Goal: Task Accomplishment & Management: Manage account settings

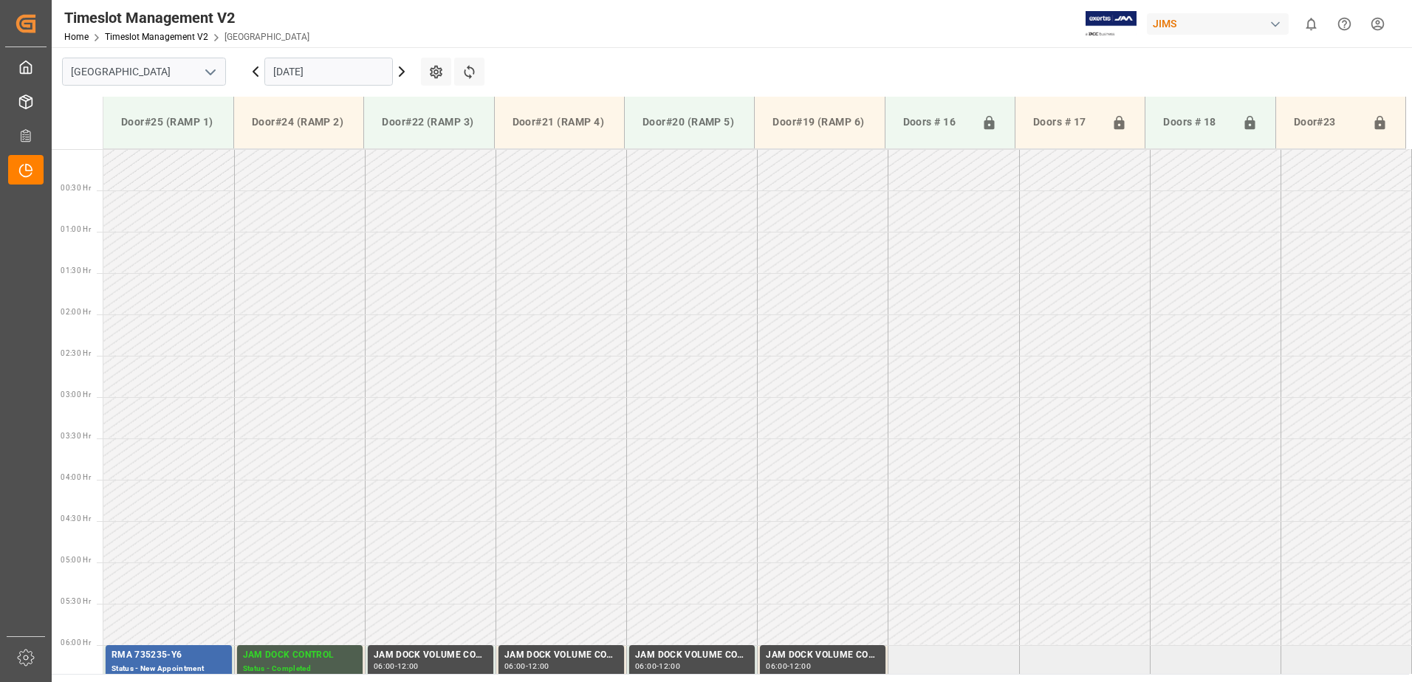
scroll to position [487, 0]
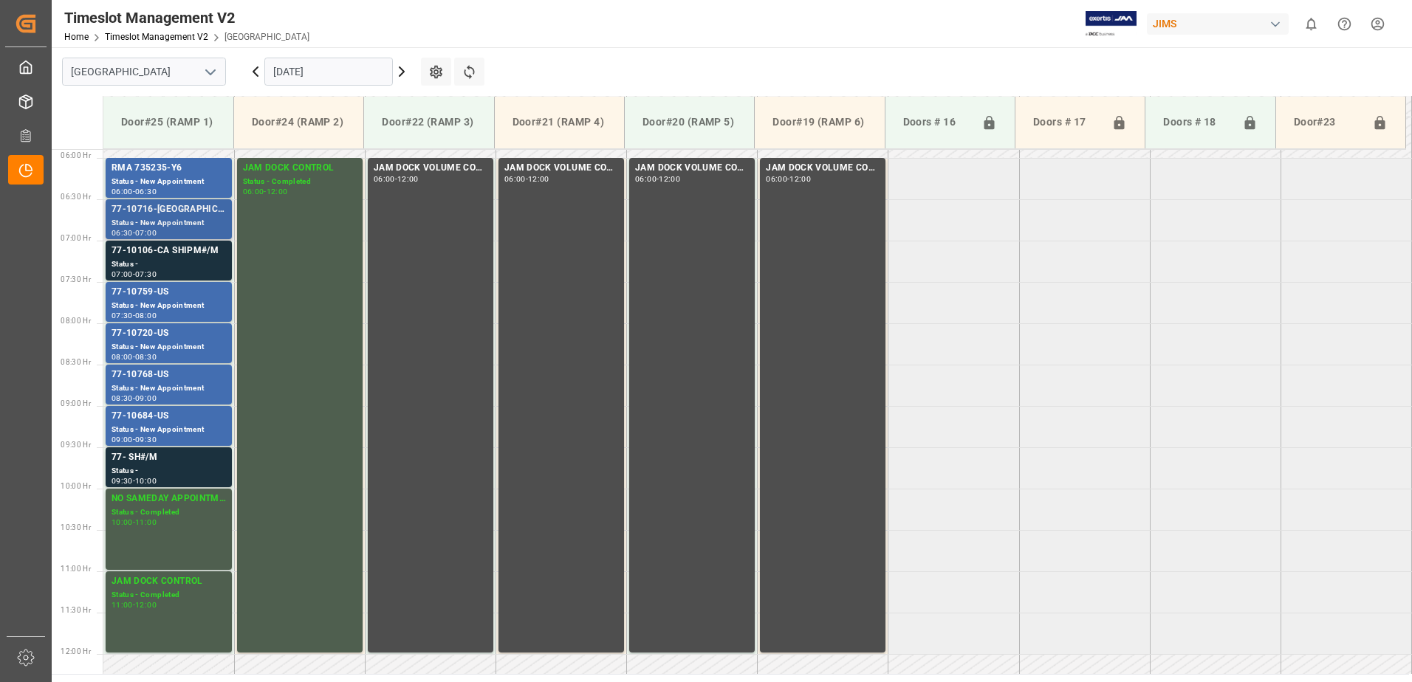
click at [145, 210] on div "77-10716-[GEOGRAPHIC_DATA]" at bounding box center [169, 209] width 114 height 15
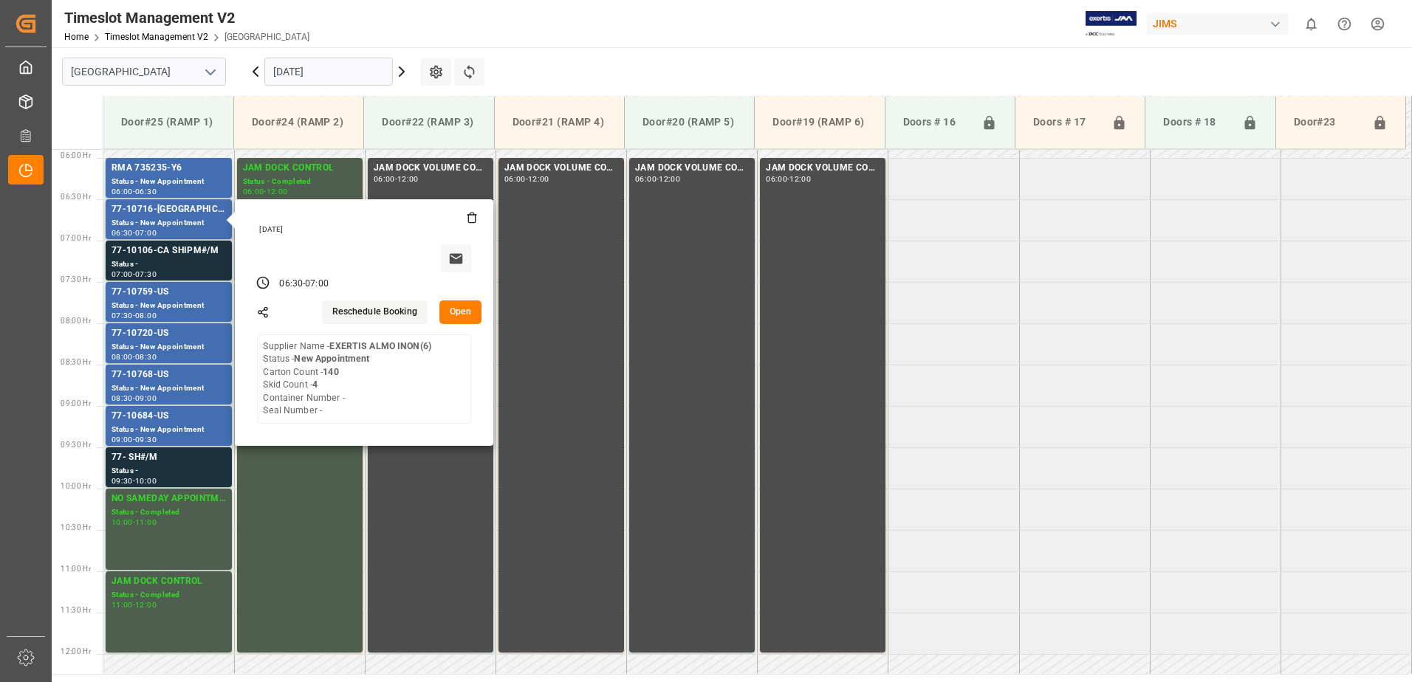
click at [456, 312] on button "Open" at bounding box center [460, 313] width 43 height 24
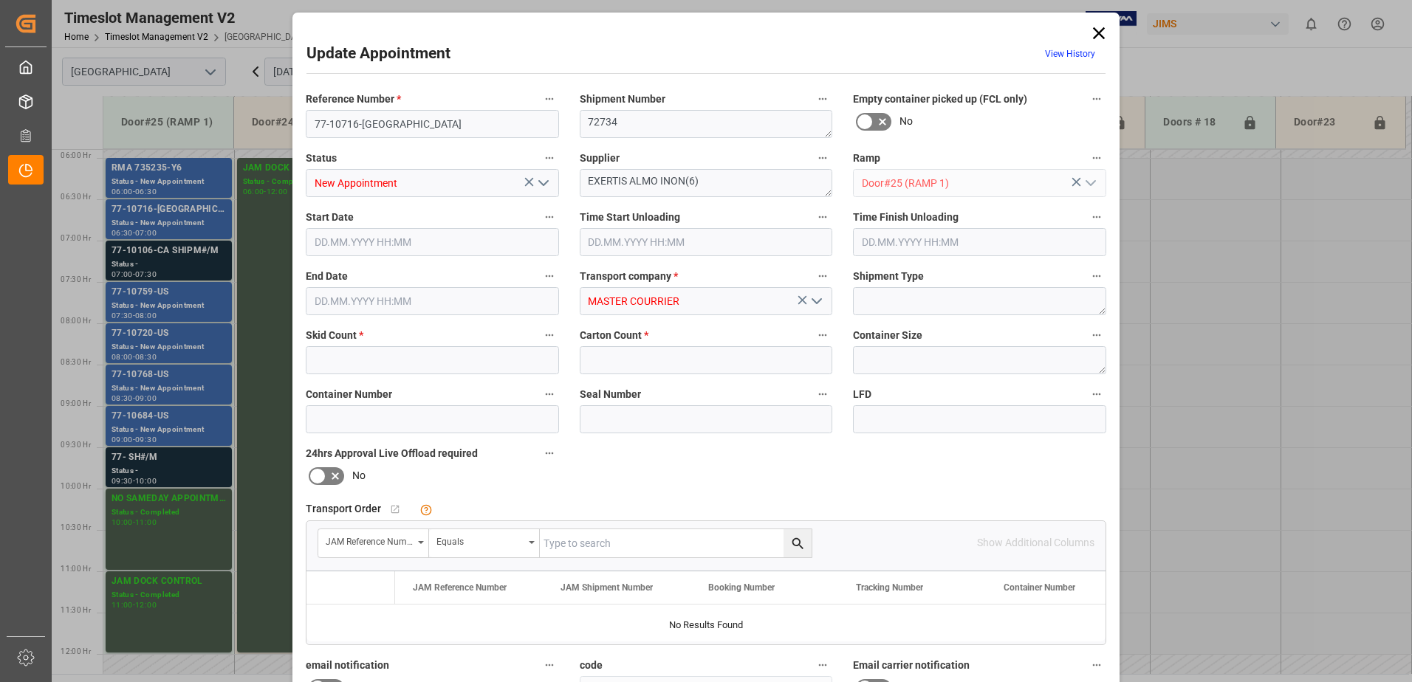
type input "4"
type input "140"
type input "[DATE] 06:30"
type input "[DATE] 07:00"
type input "[DATE] 14:51"
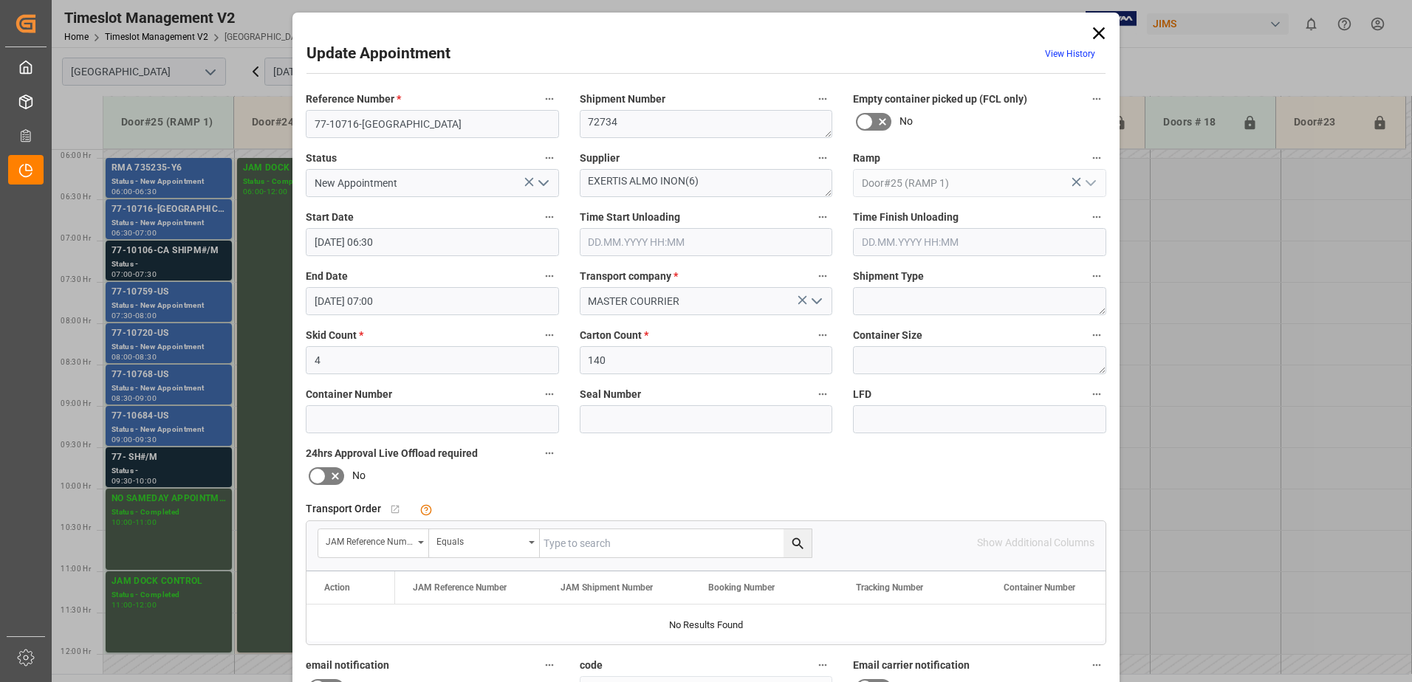
click at [541, 183] on icon "open menu" at bounding box center [544, 183] width 18 height 18
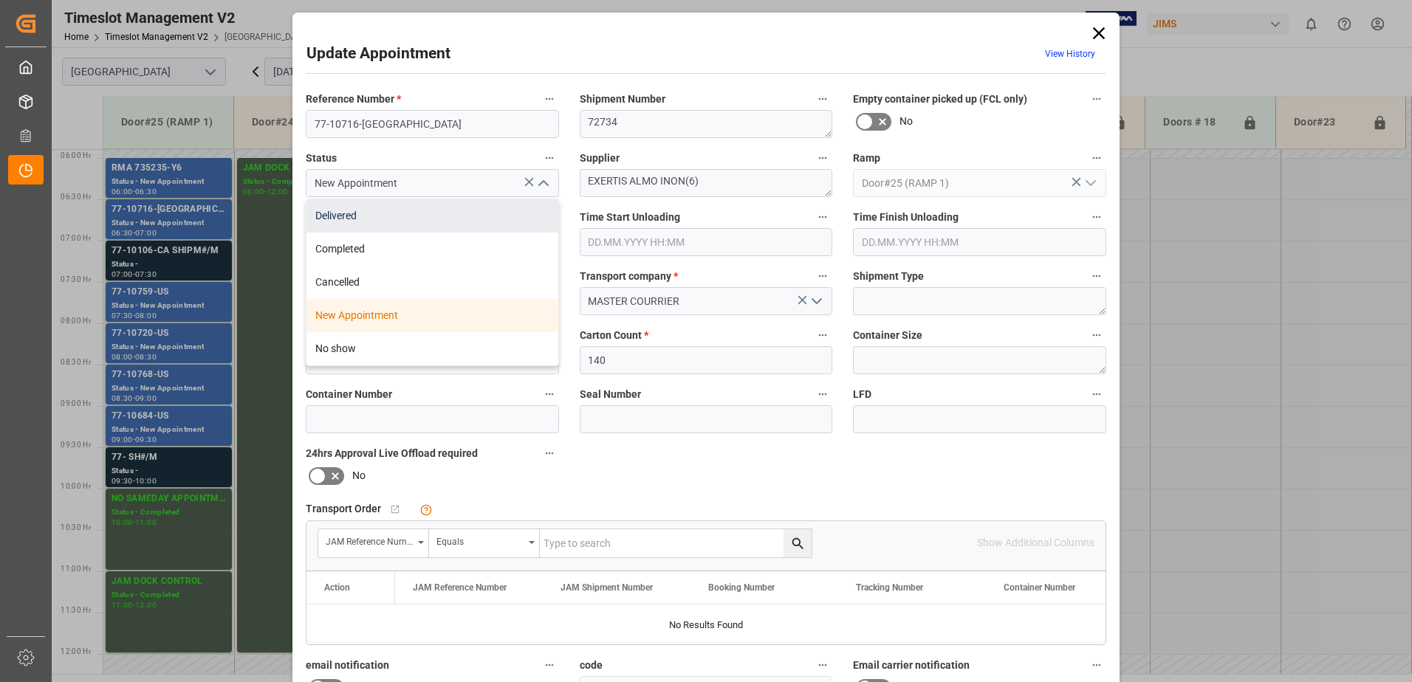
click at [464, 213] on div "Delivered" at bounding box center [432, 215] width 252 height 33
type input "Delivered"
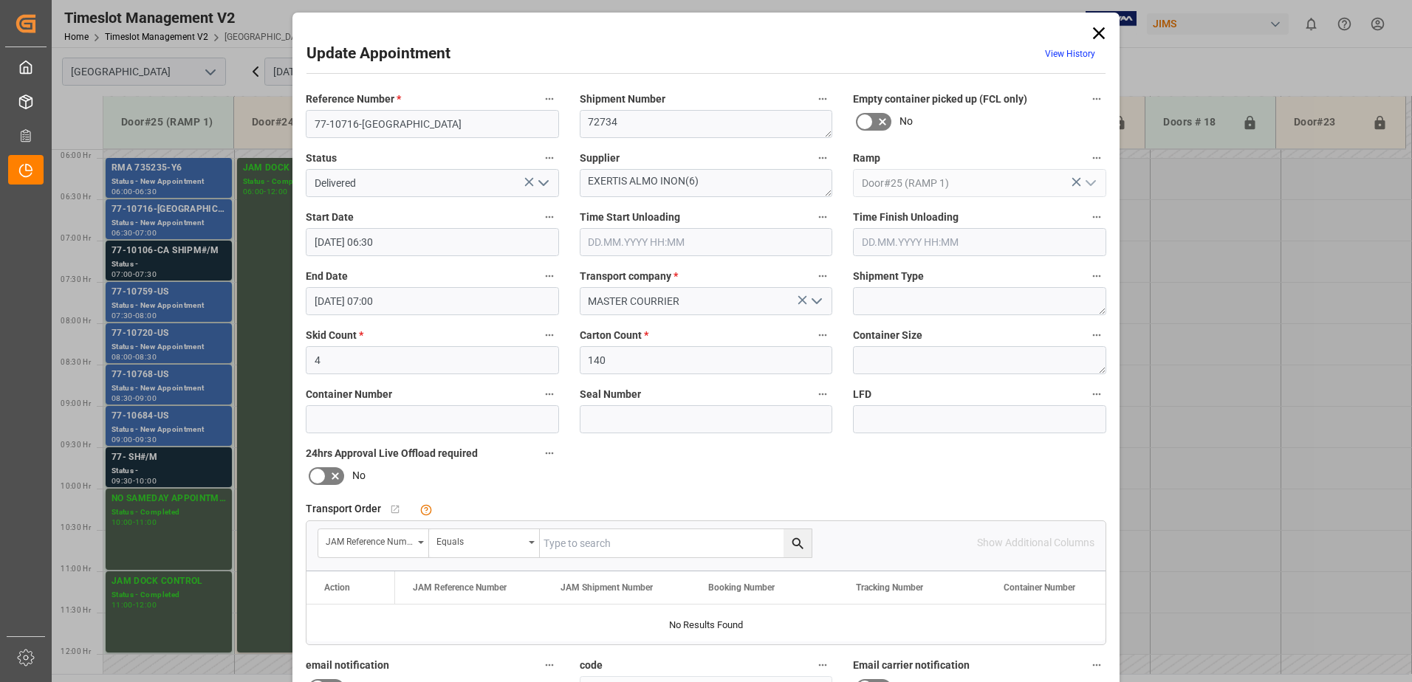
click at [633, 242] on input "text" at bounding box center [706, 242] width 253 height 28
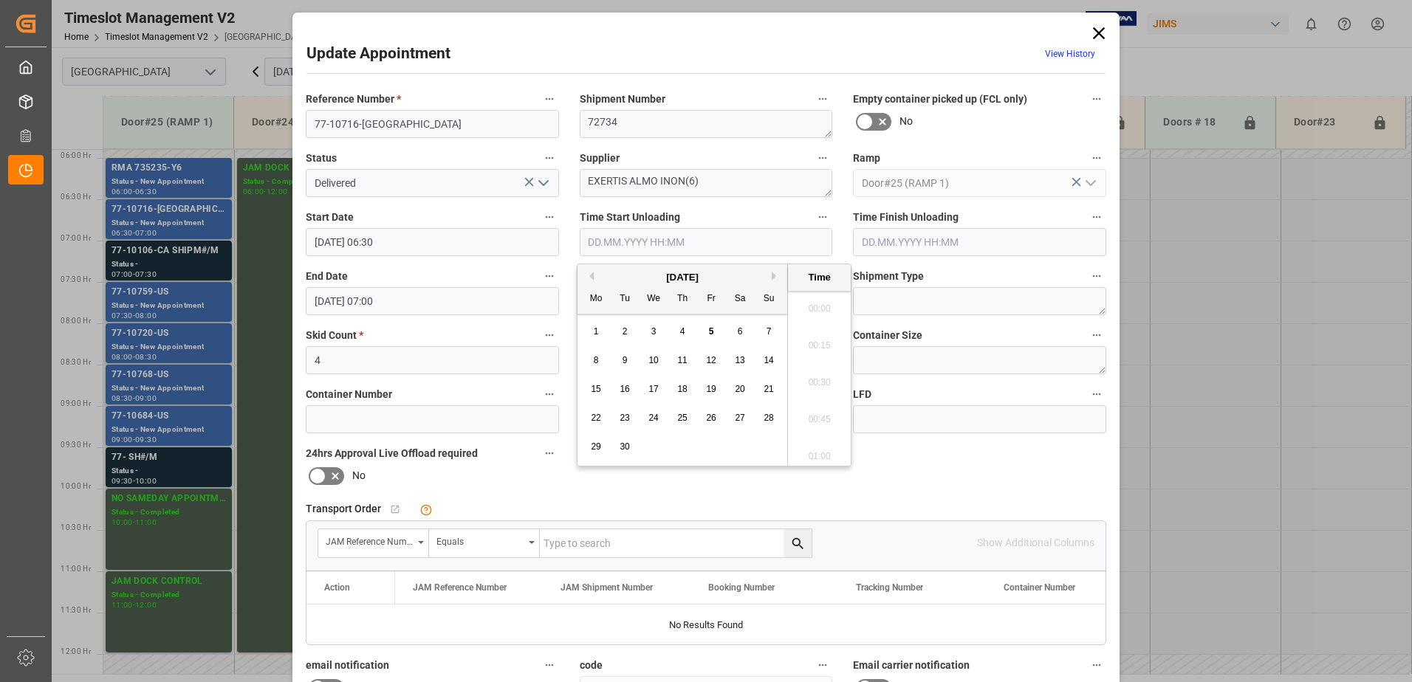
scroll to position [1076, 0]
click at [713, 332] on span "5" at bounding box center [711, 331] width 5 height 10
click at [818, 376] on li "07:45" at bounding box center [819, 378] width 63 height 37
type input "[DATE] 07:45"
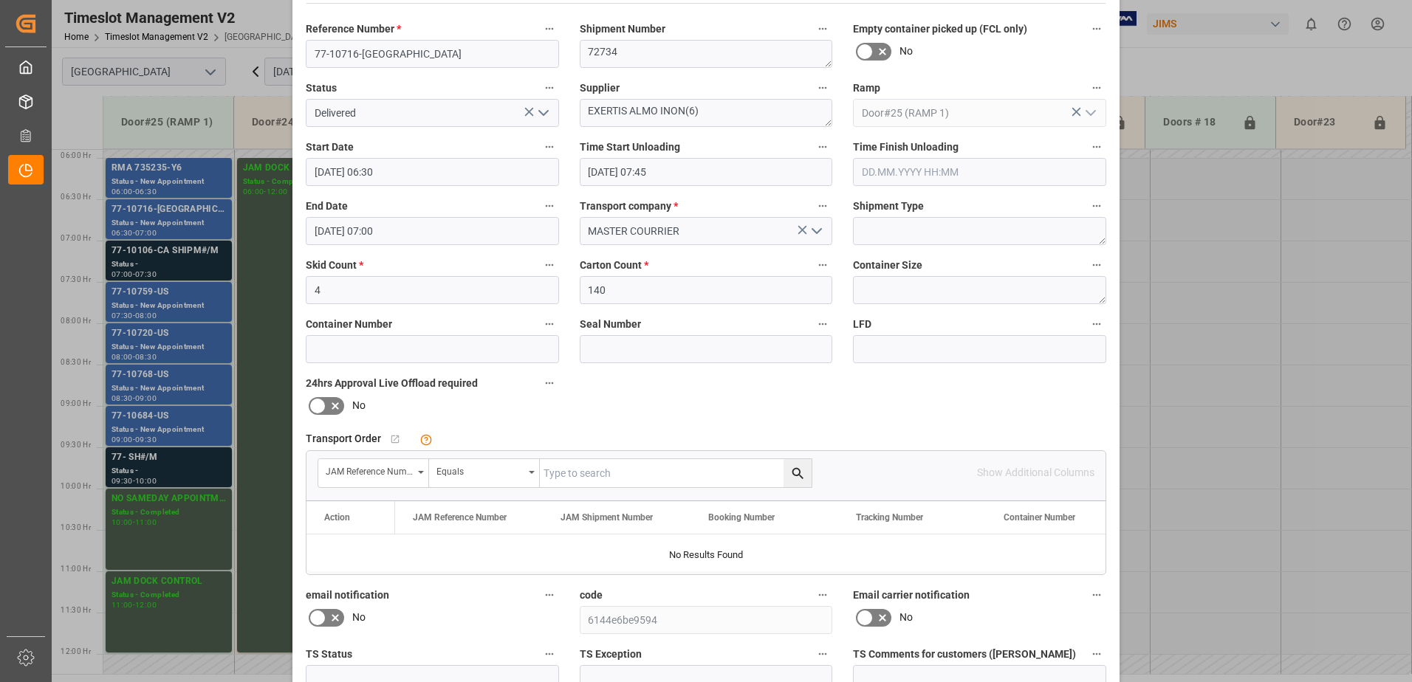
scroll to position [216, 0]
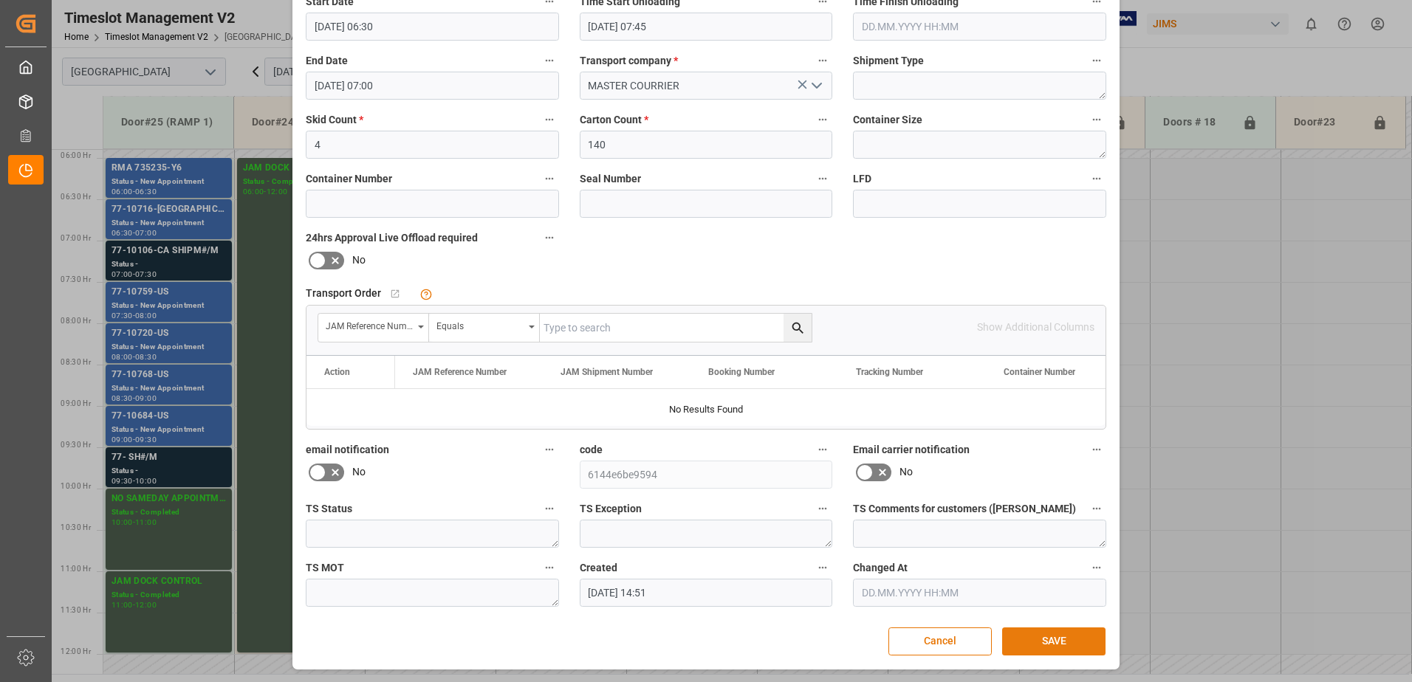
click at [1069, 640] on button "SAVE" at bounding box center [1053, 642] width 103 height 28
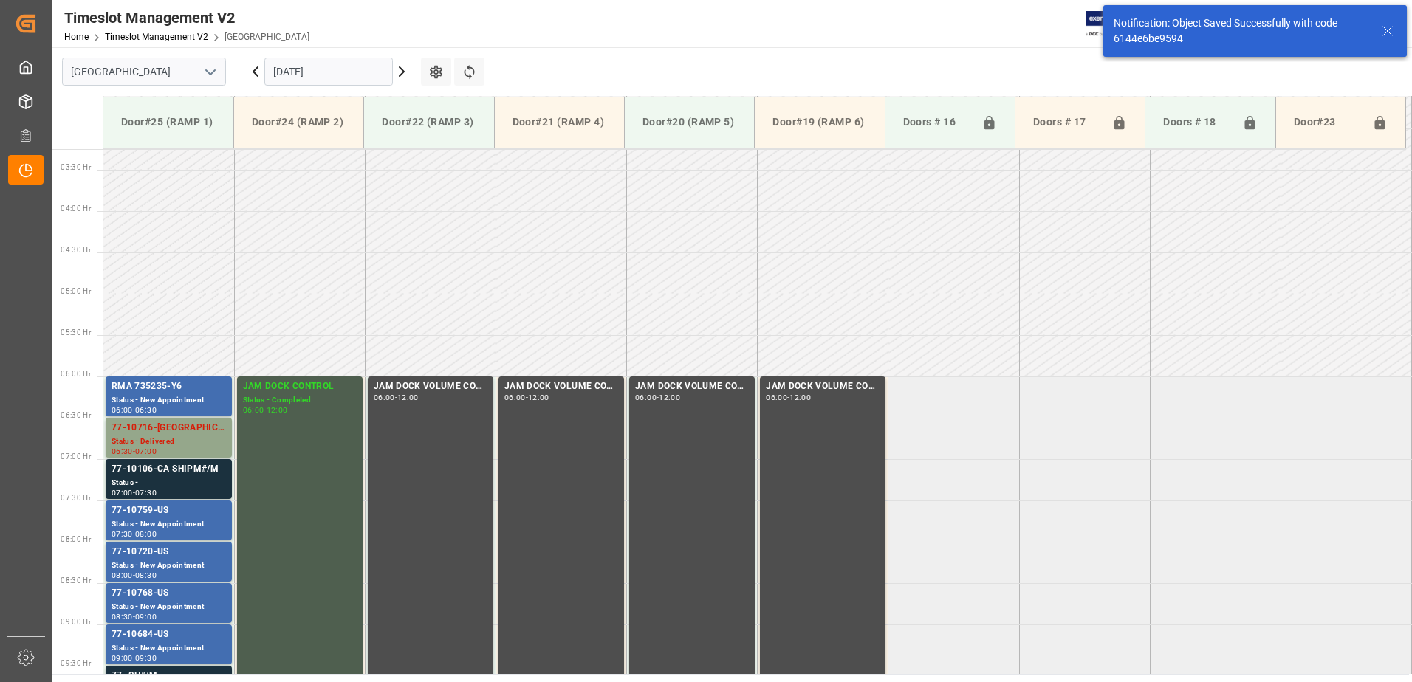
scroll to position [405, 0]
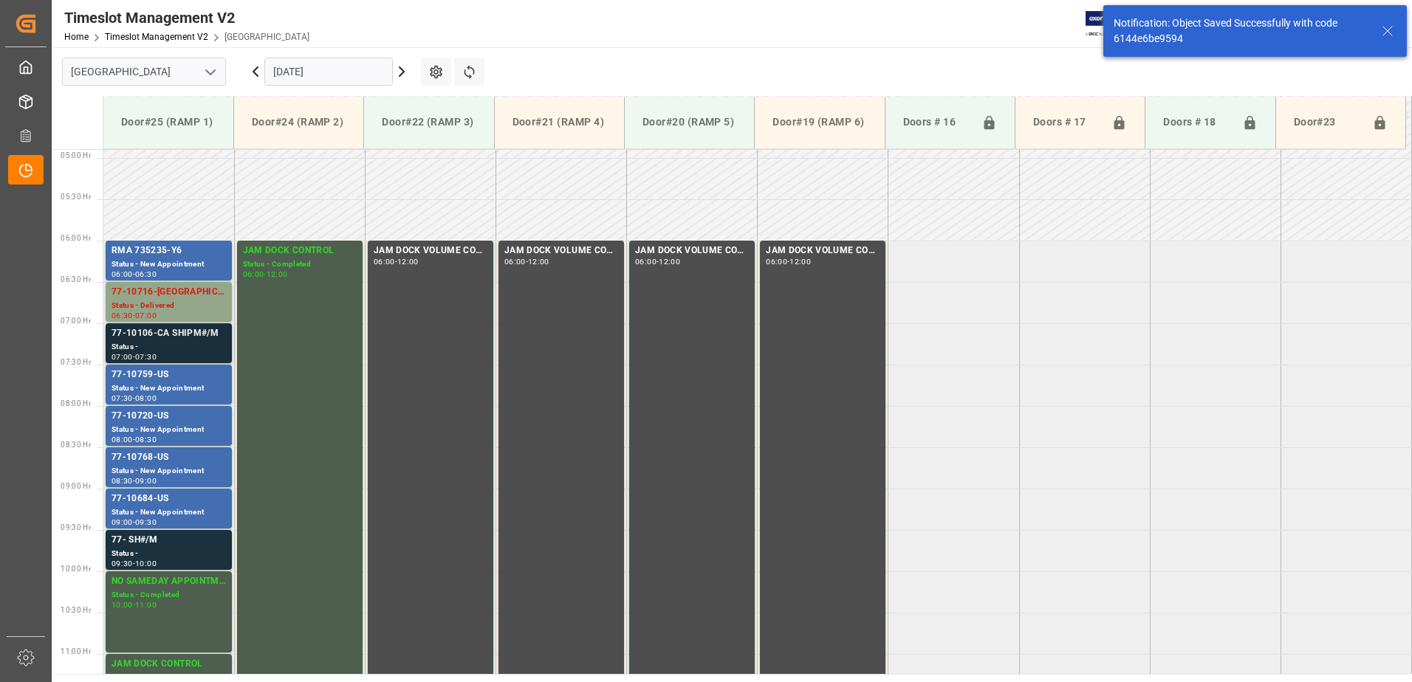
click at [160, 343] on div "Status -" at bounding box center [169, 347] width 114 height 13
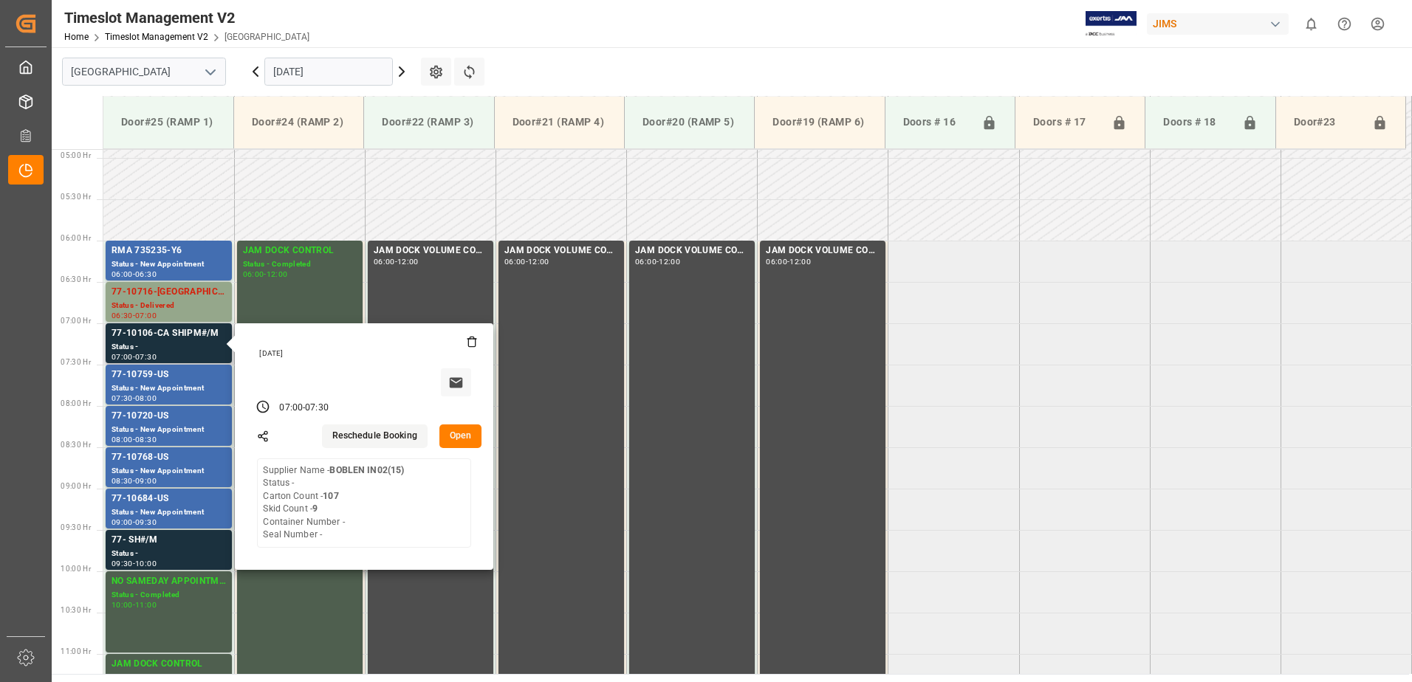
click at [465, 435] on button "Open" at bounding box center [460, 437] width 43 height 24
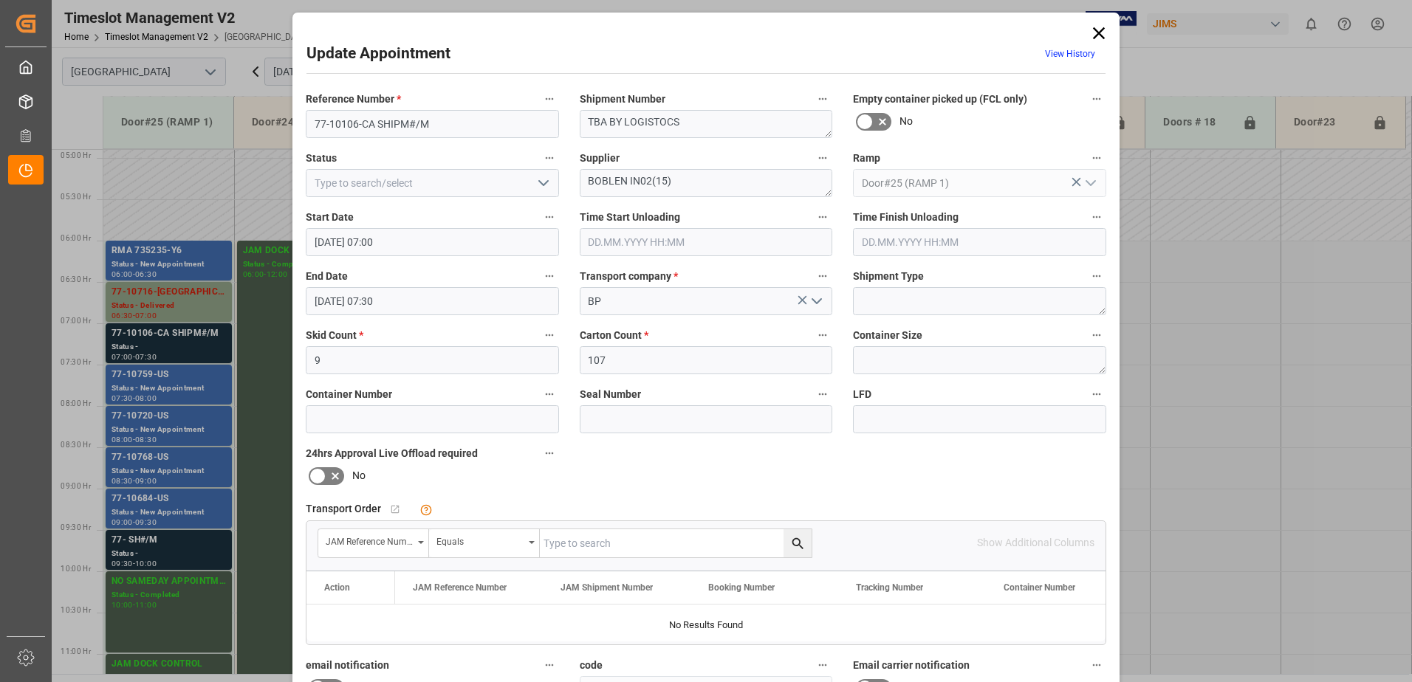
click at [546, 182] on icon "open menu" at bounding box center [544, 183] width 18 height 18
drag, startPoint x: 1096, startPoint y: 25, endPoint x: 1093, endPoint y: 35, distance: 10.8
click at [1096, 25] on icon at bounding box center [1099, 33] width 21 height 21
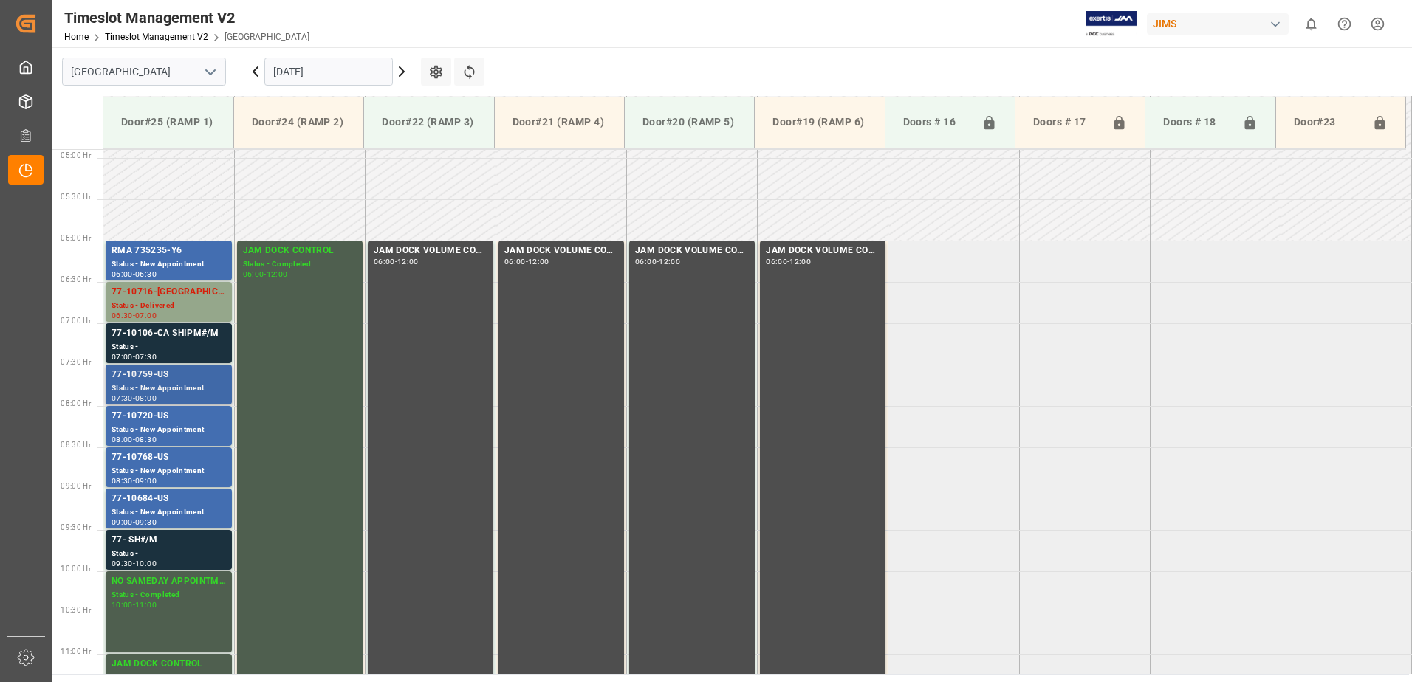
click at [151, 380] on div "77-10759-US" at bounding box center [169, 375] width 114 height 15
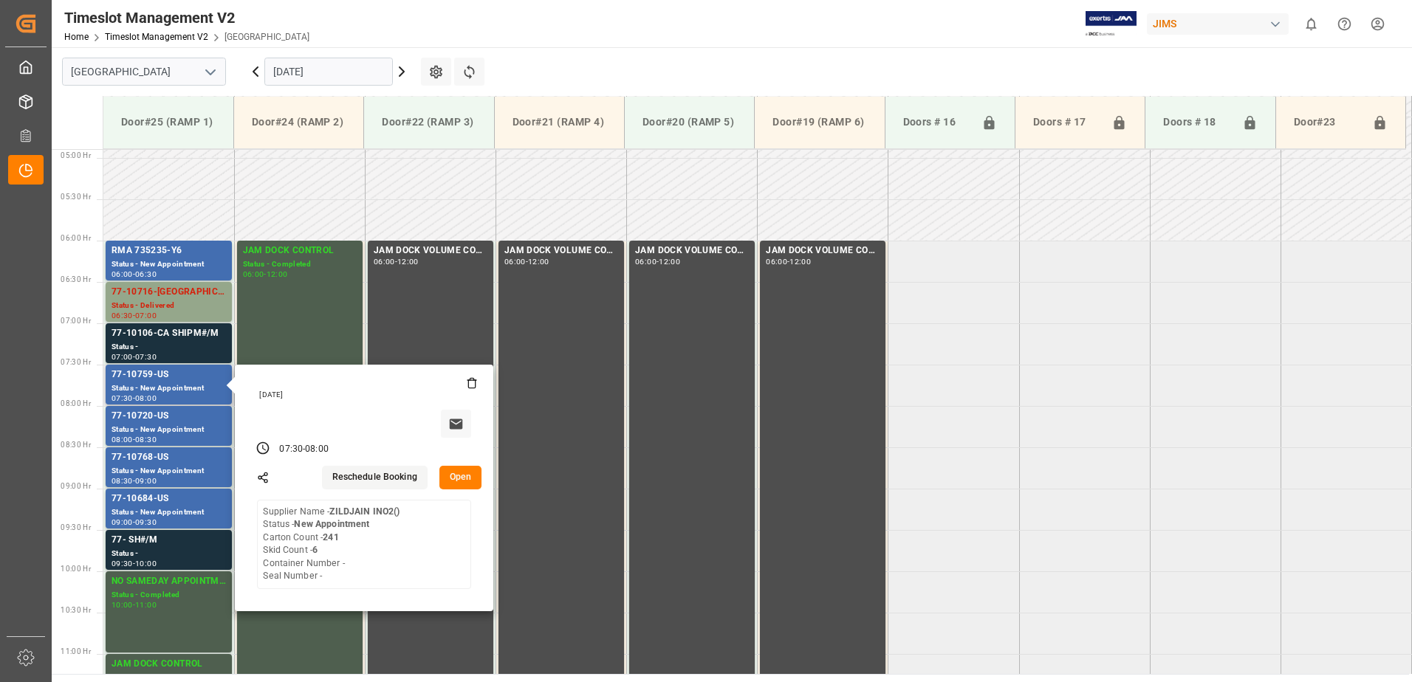
click at [460, 476] on button "Open" at bounding box center [460, 478] width 43 height 24
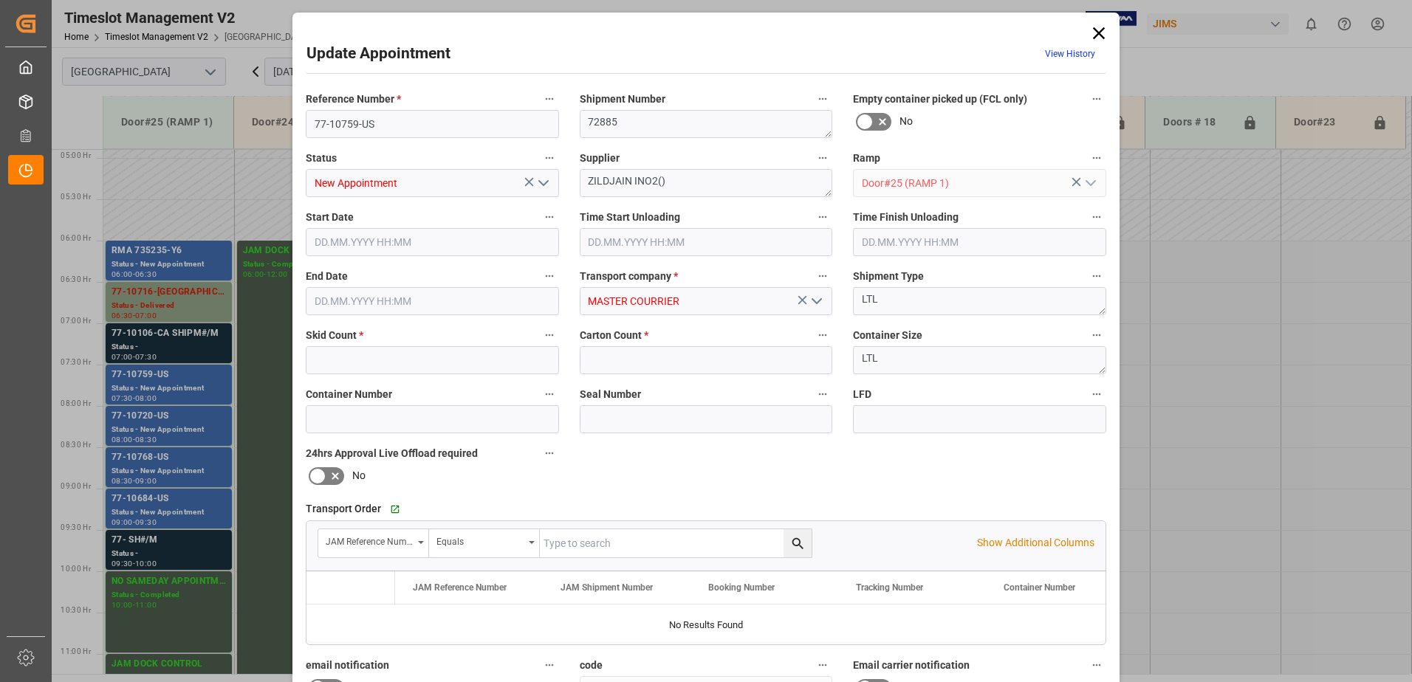
type input "6"
type input "241"
type input "[DATE] 07:30"
type input "[DATE] 08:00"
type input "[DATE] 13:12"
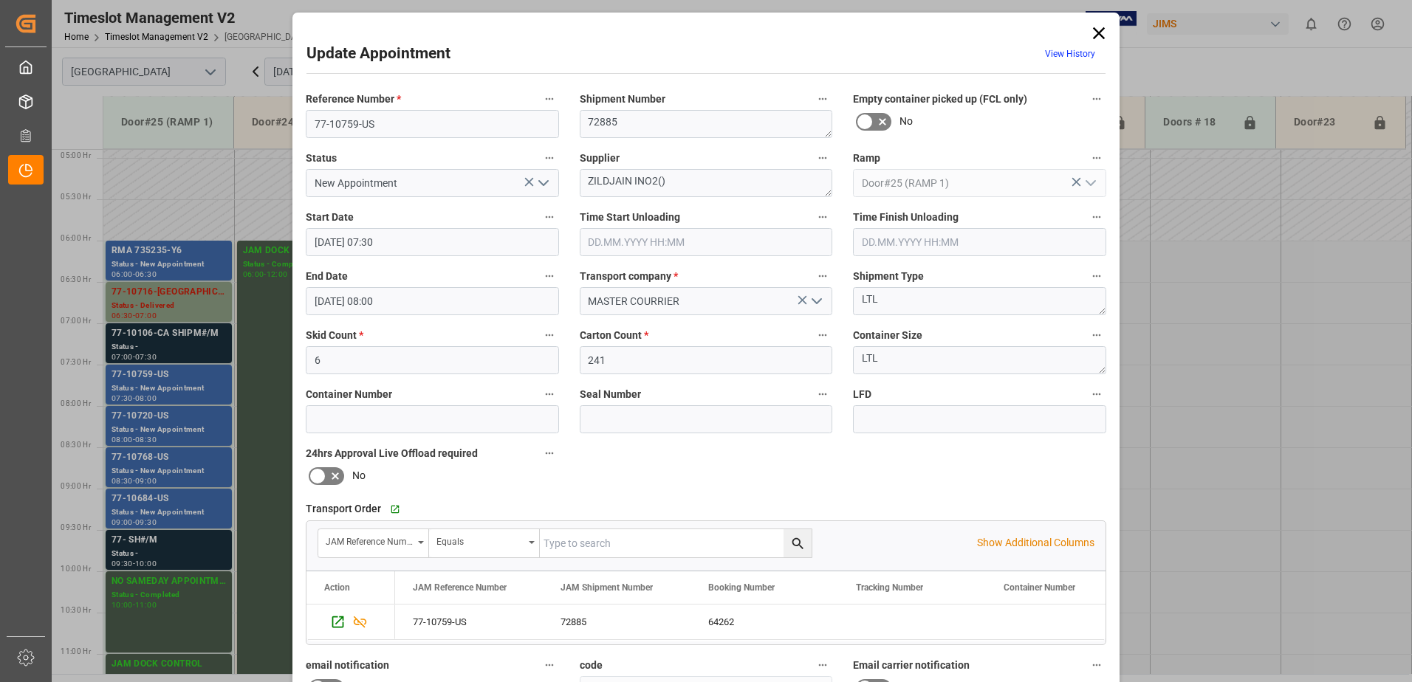
click at [539, 181] on icon "open menu" at bounding box center [544, 183] width 18 height 18
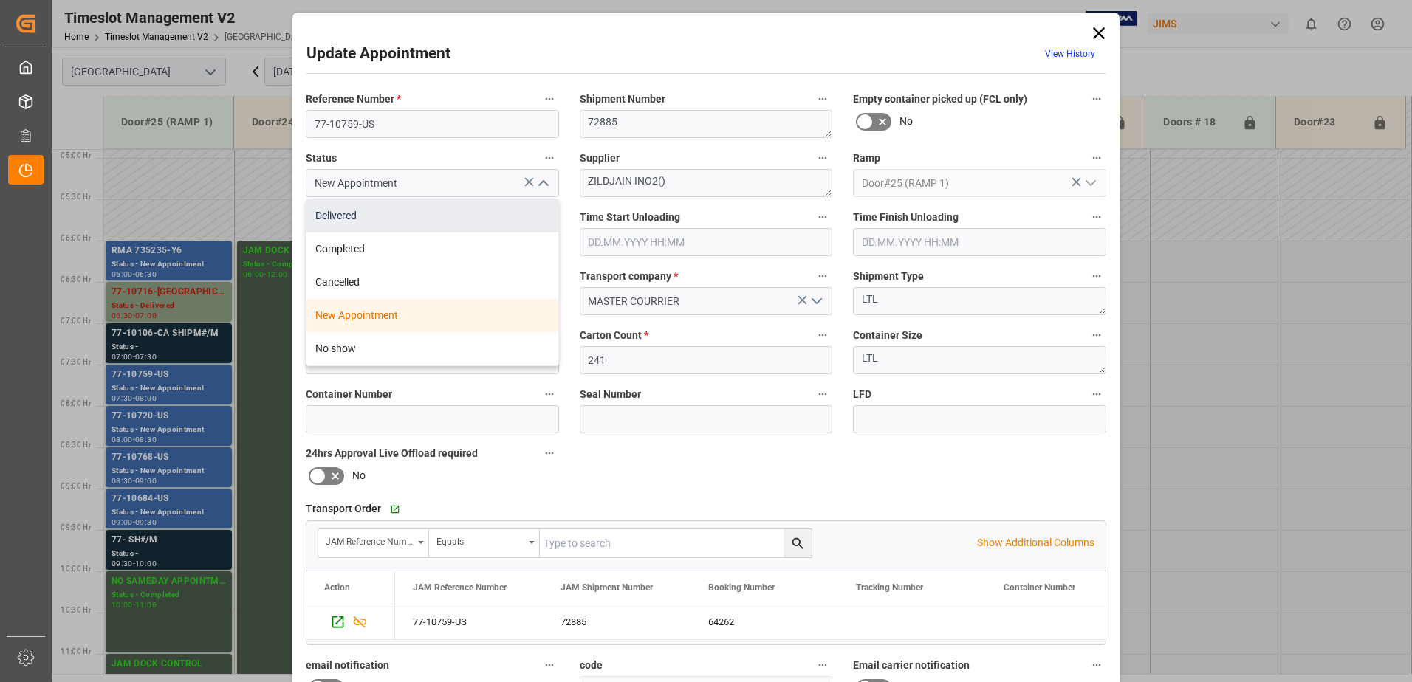
click at [360, 217] on div "Delivered" at bounding box center [432, 215] width 252 height 33
type input "Delivered"
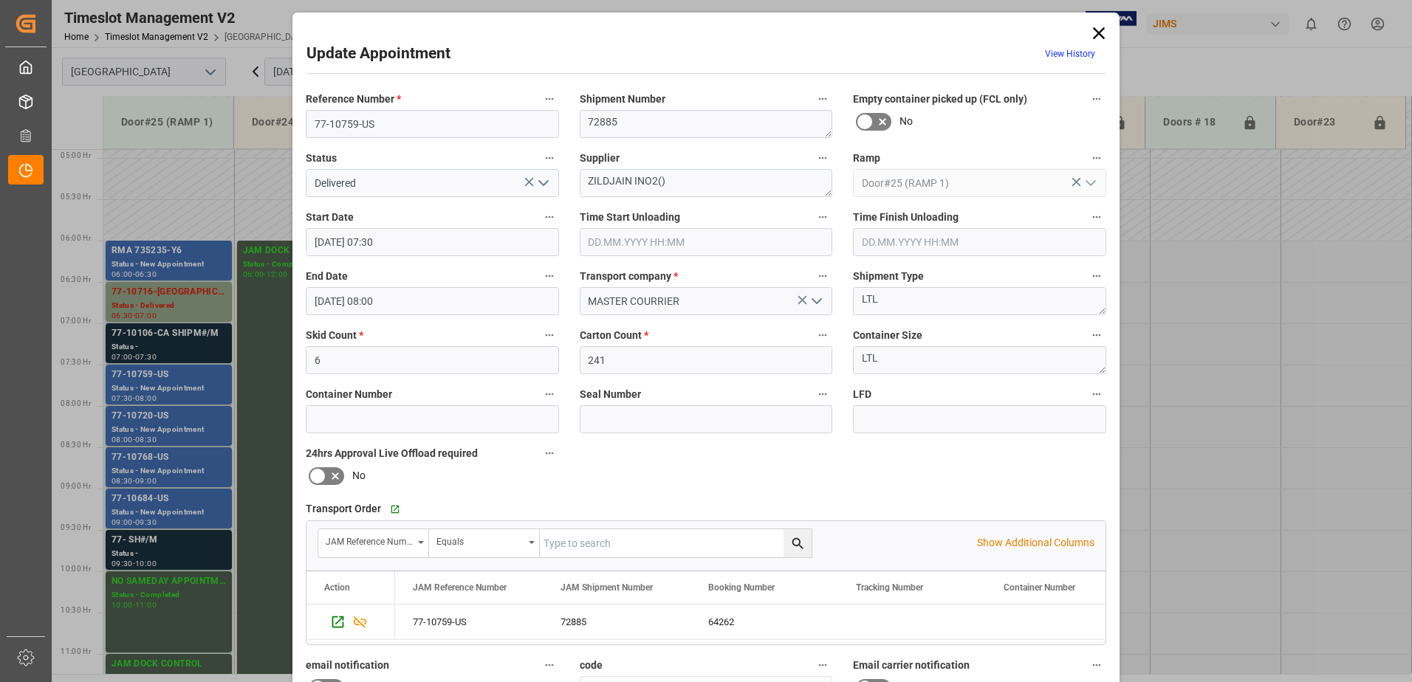
click at [661, 238] on input "text" at bounding box center [706, 242] width 253 height 28
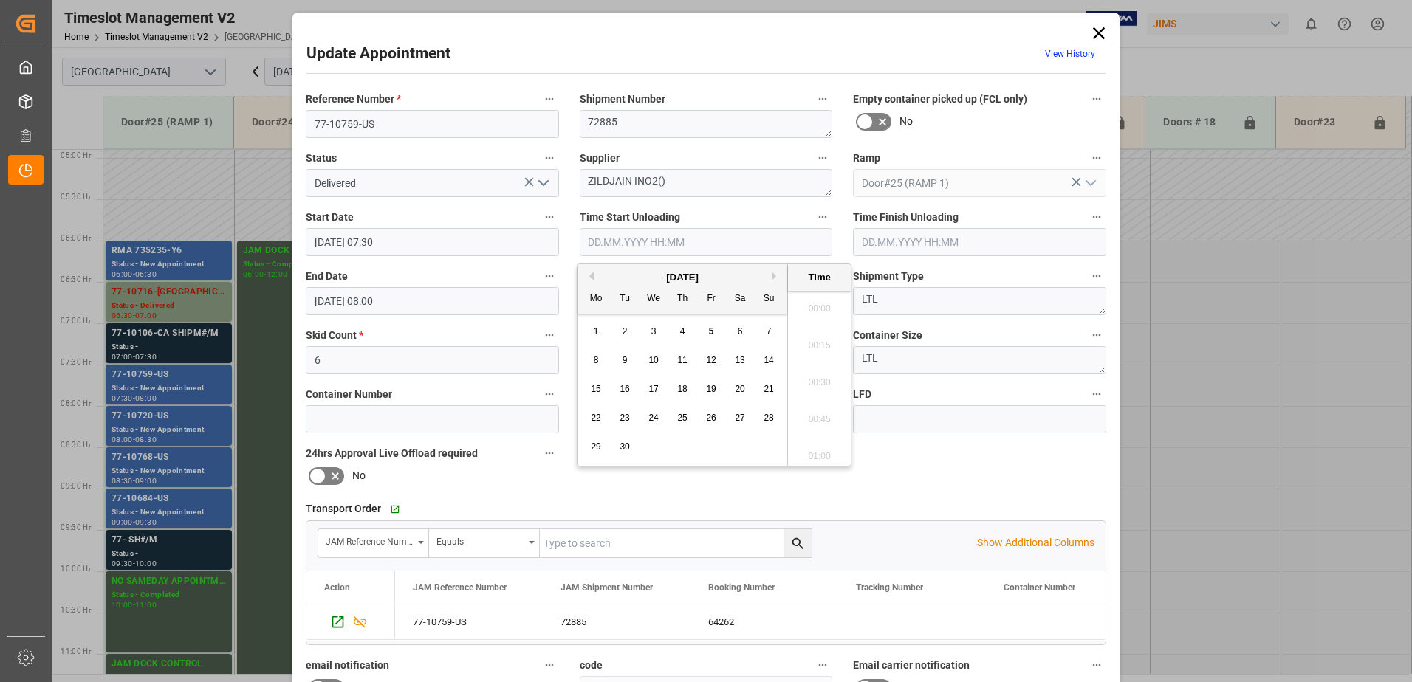
scroll to position [1076, 0]
click at [710, 330] on span "5" at bounding box center [711, 331] width 5 height 10
click at [820, 373] on li "07:45" at bounding box center [819, 378] width 63 height 37
type input "[DATE] 07:45"
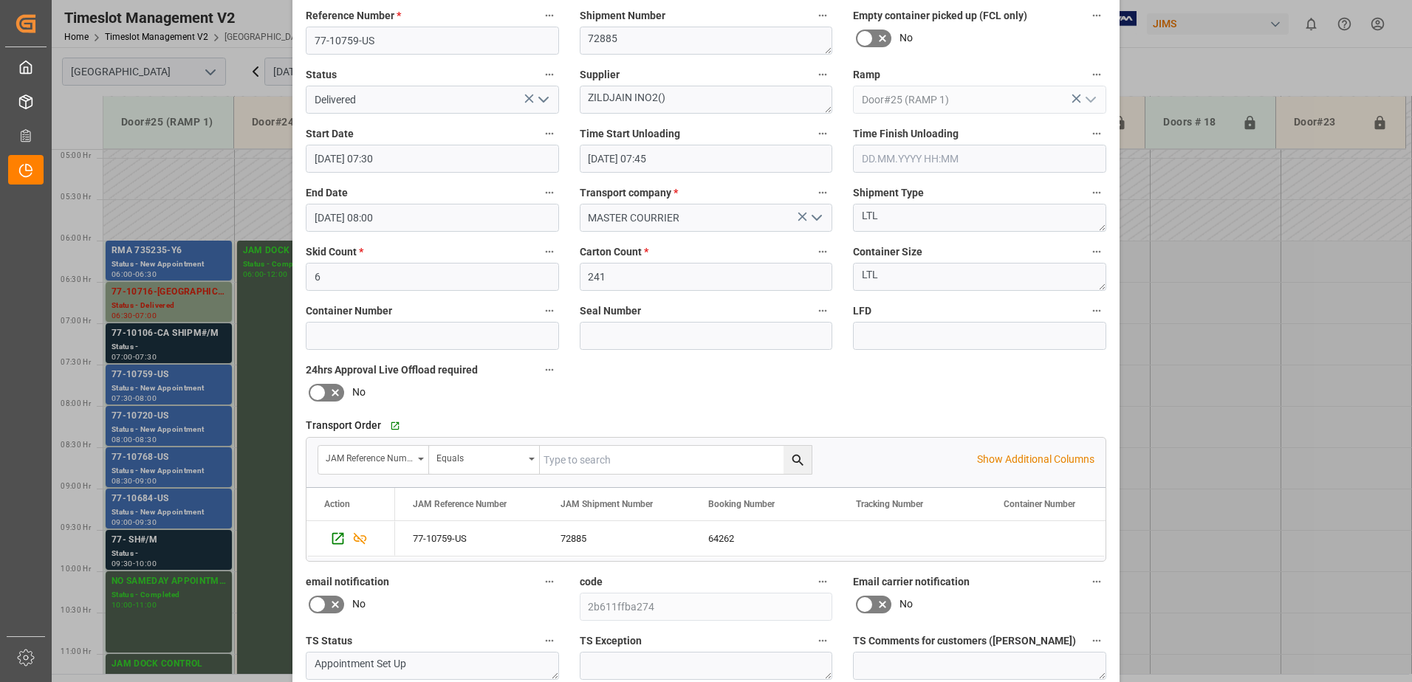
scroll to position [216, 0]
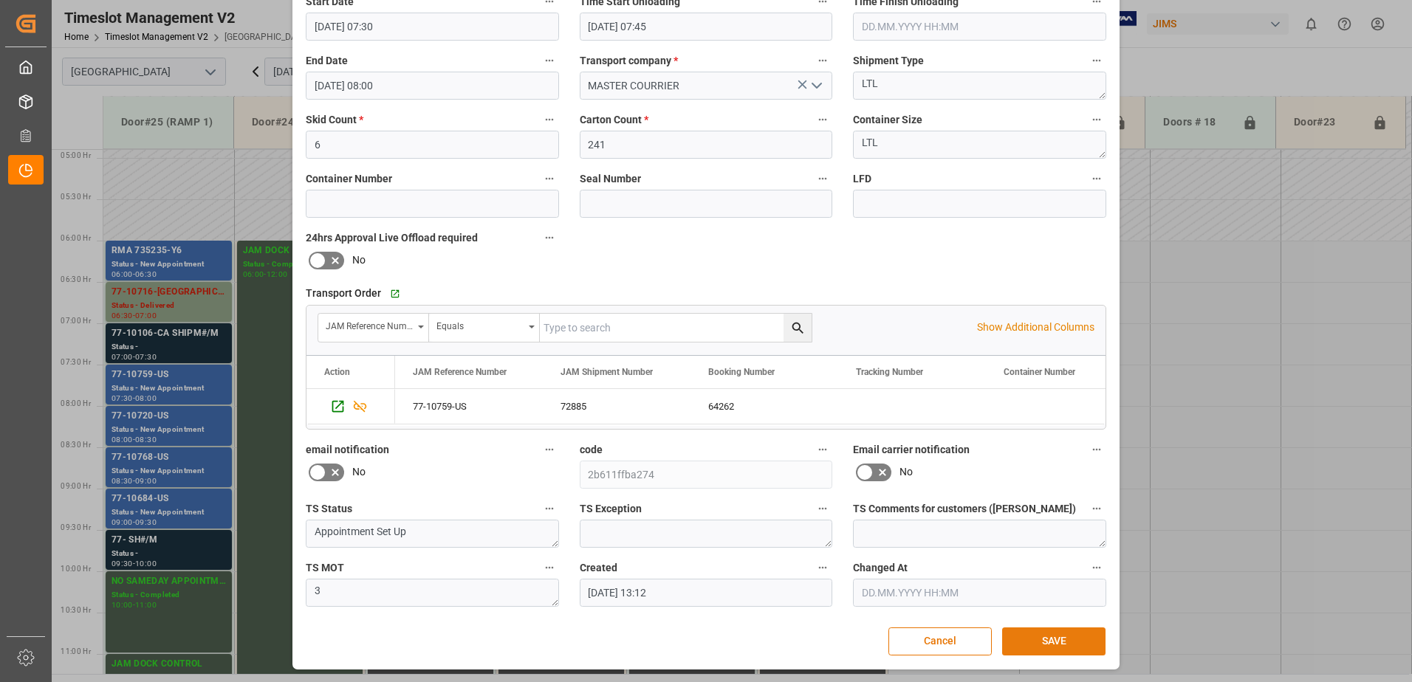
click at [1059, 638] on button "SAVE" at bounding box center [1053, 642] width 103 height 28
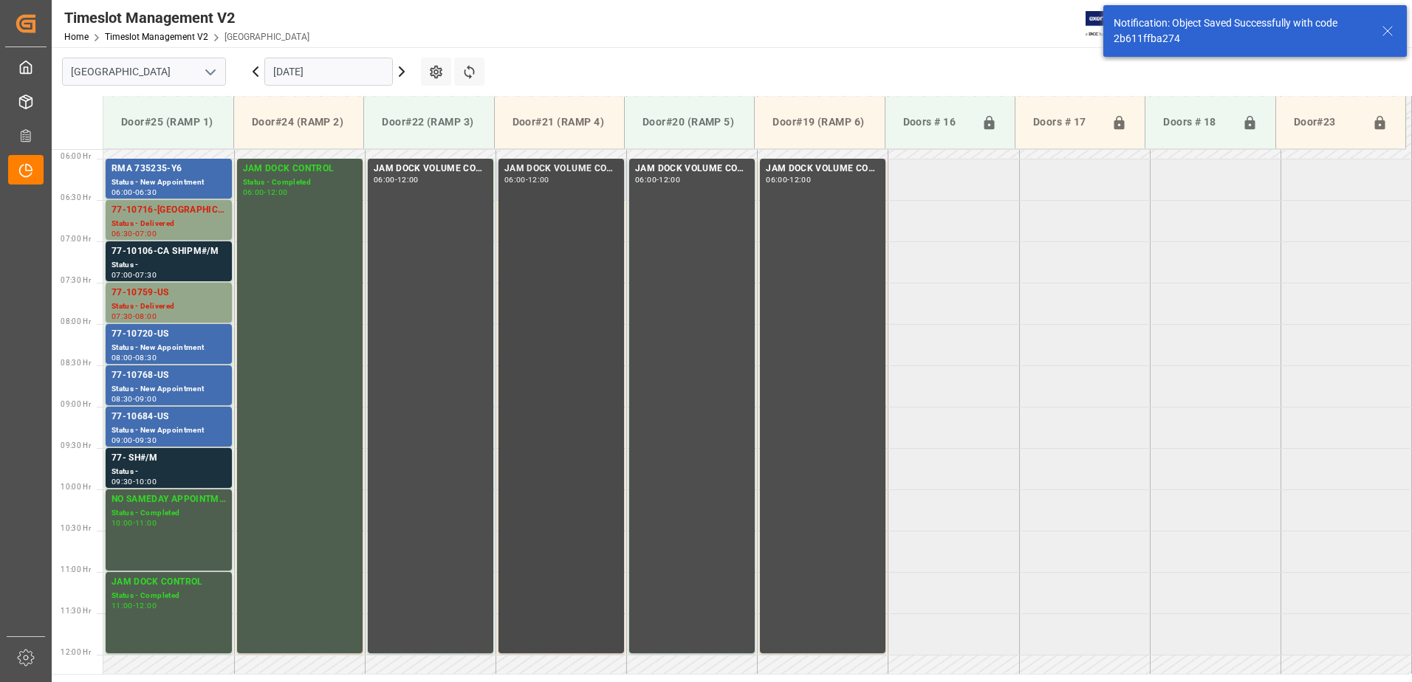
scroll to position [487, 0]
click at [154, 338] on div "77-10720-US" at bounding box center [169, 333] width 114 height 15
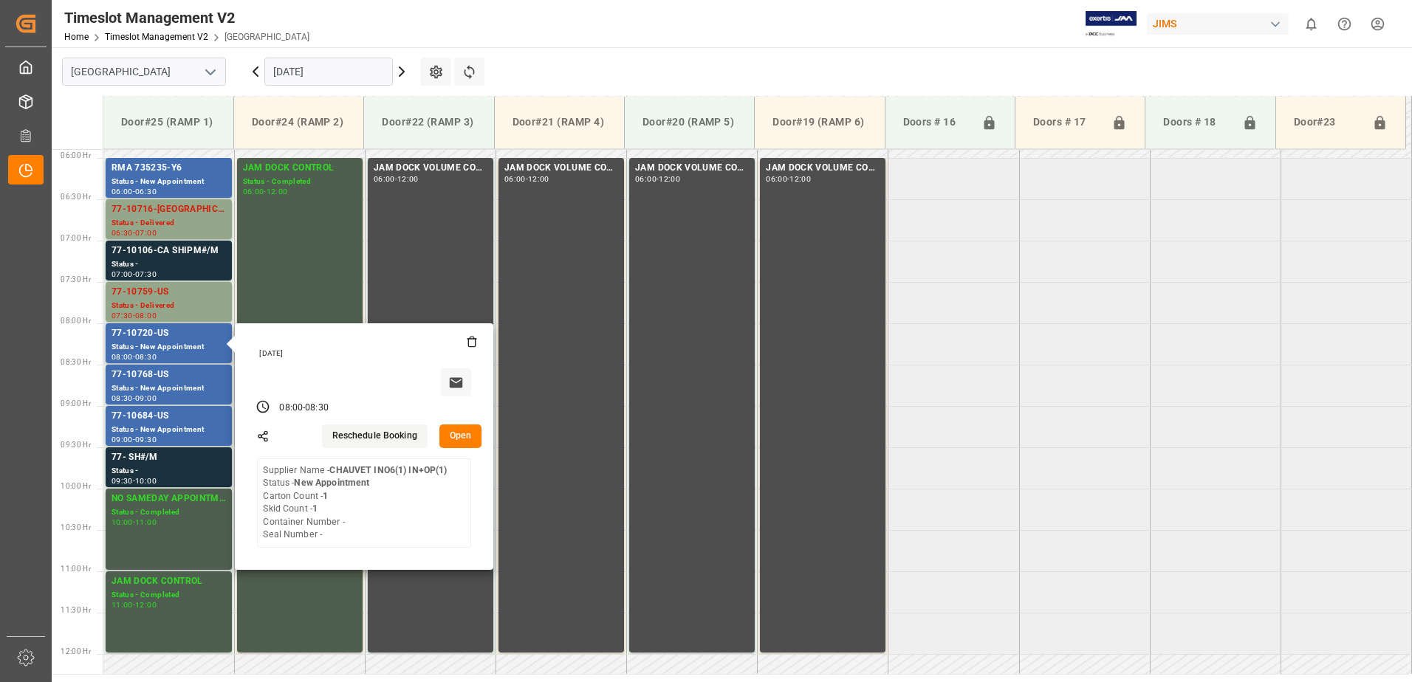
click at [465, 434] on button "Open" at bounding box center [460, 437] width 43 height 24
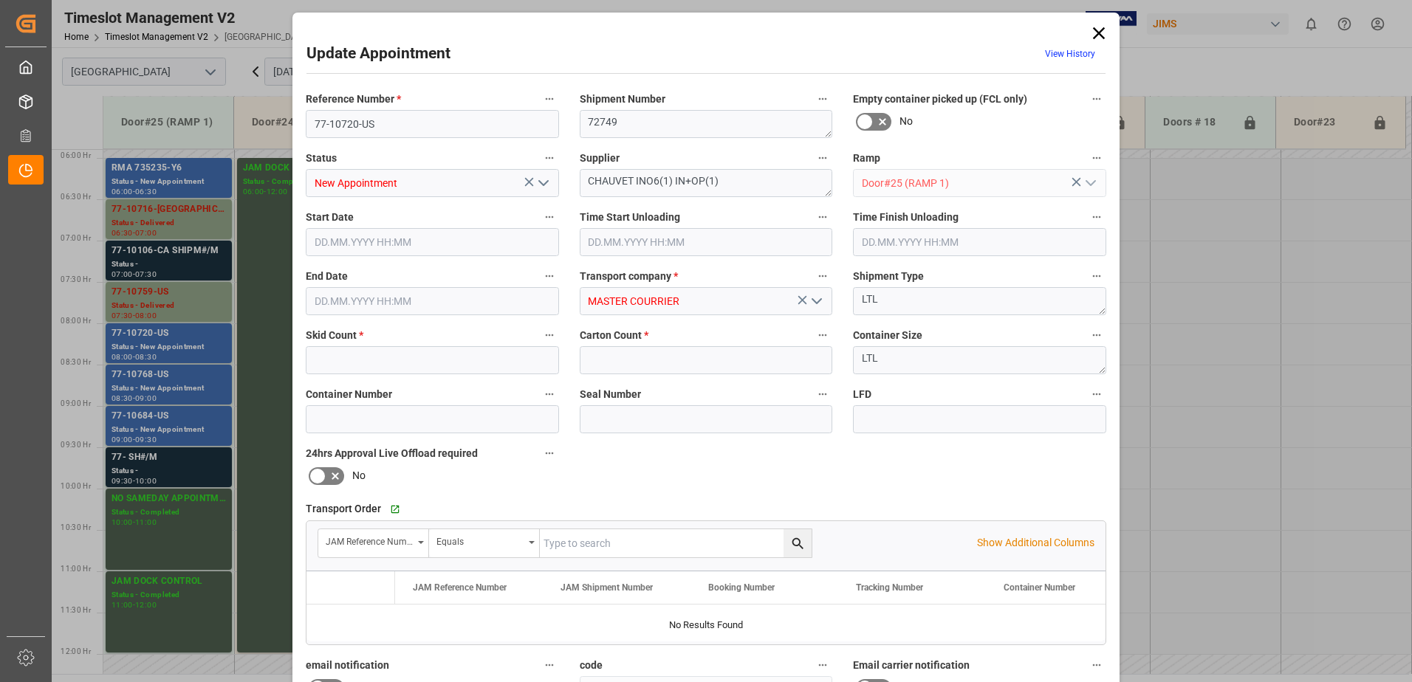
type input "1"
type input "[DATE] 08:00"
type input "[DATE] 08:30"
type input "[DATE] 14:49"
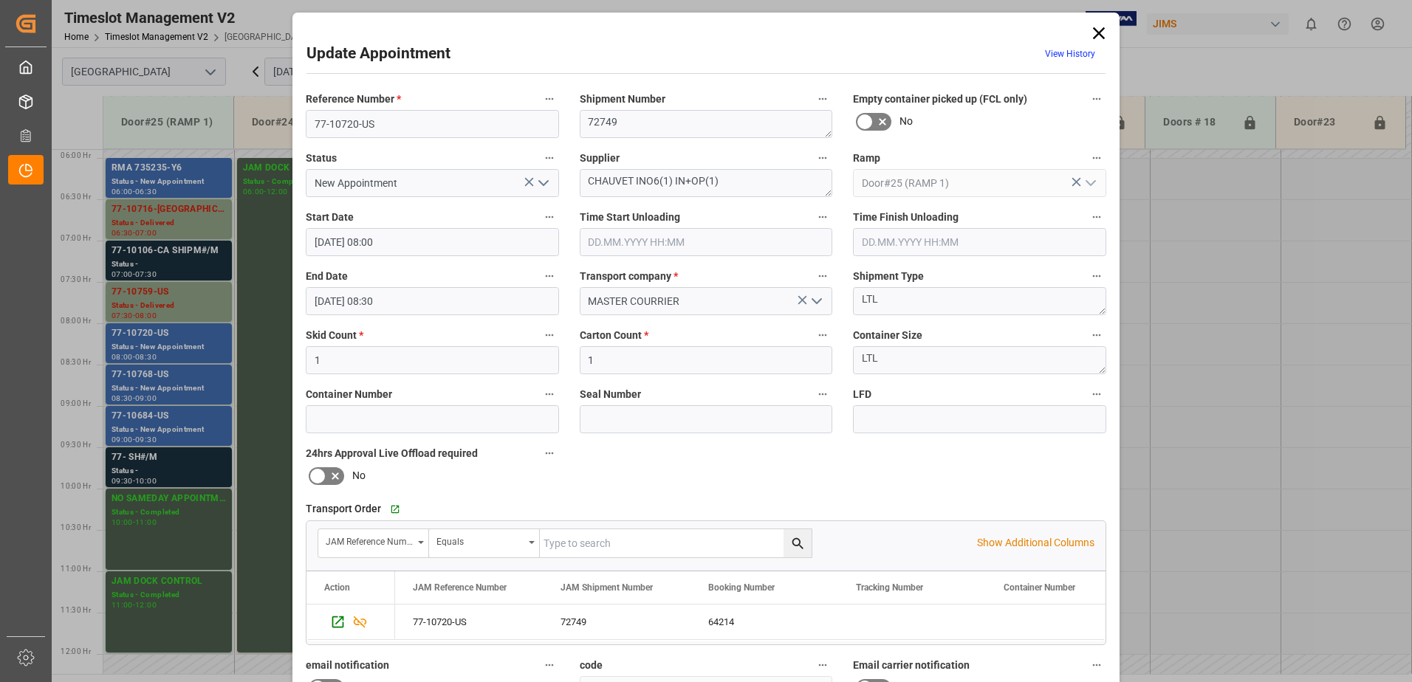
click at [542, 181] on icon "open menu" at bounding box center [544, 183] width 18 height 18
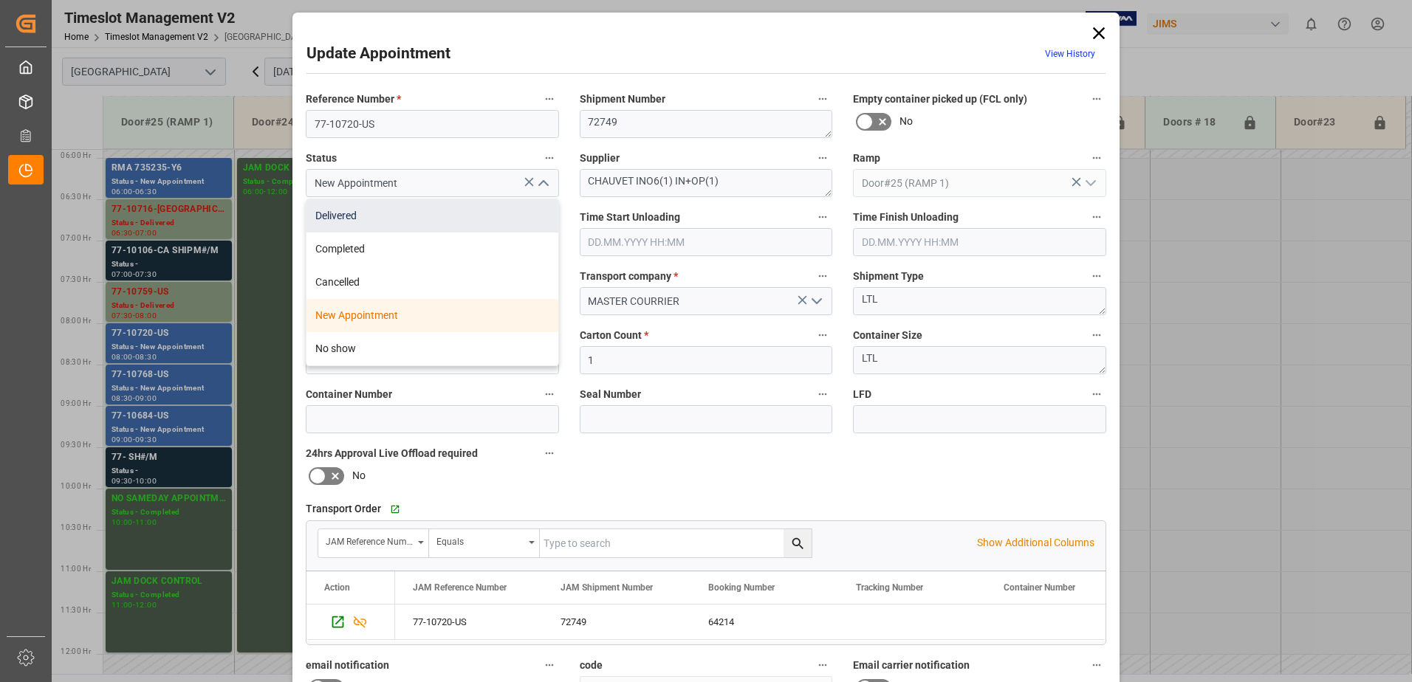
click at [400, 215] on div "Delivered" at bounding box center [432, 215] width 252 height 33
type input "Delivered"
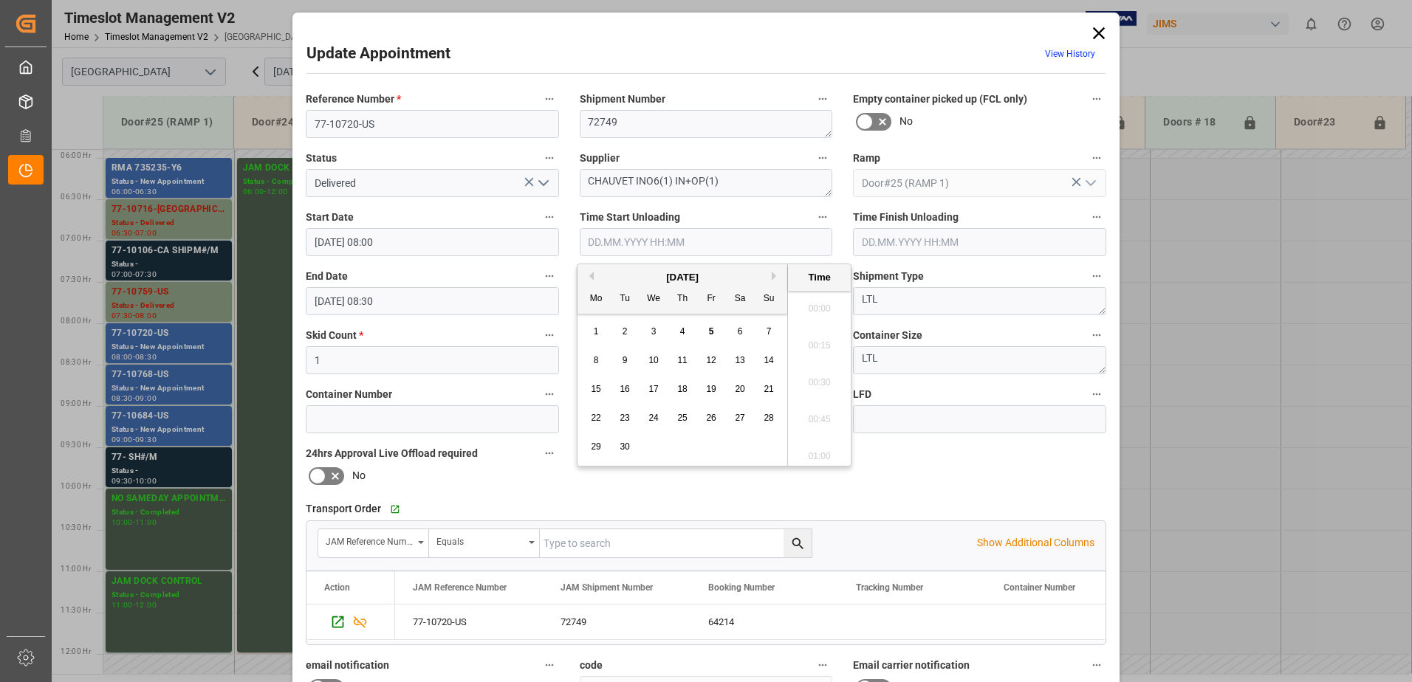
click at [649, 236] on input "text" at bounding box center [706, 242] width 253 height 28
click at [710, 329] on span "5" at bounding box center [711, 331] width 5 height 10
click at [822, 381] on li "07:45" at bounding box center [819, 378] width 63 height 37
type input "[DATE] 07:45"
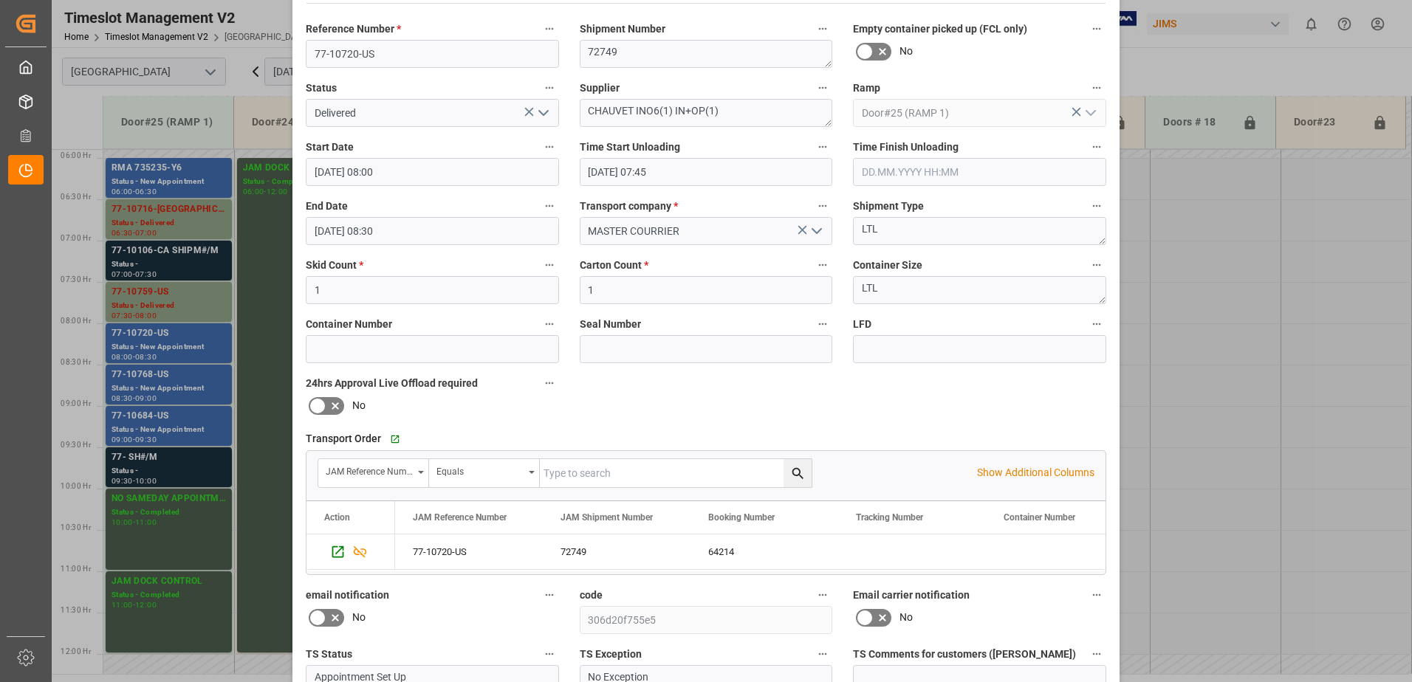
scroll to position [216, 0]
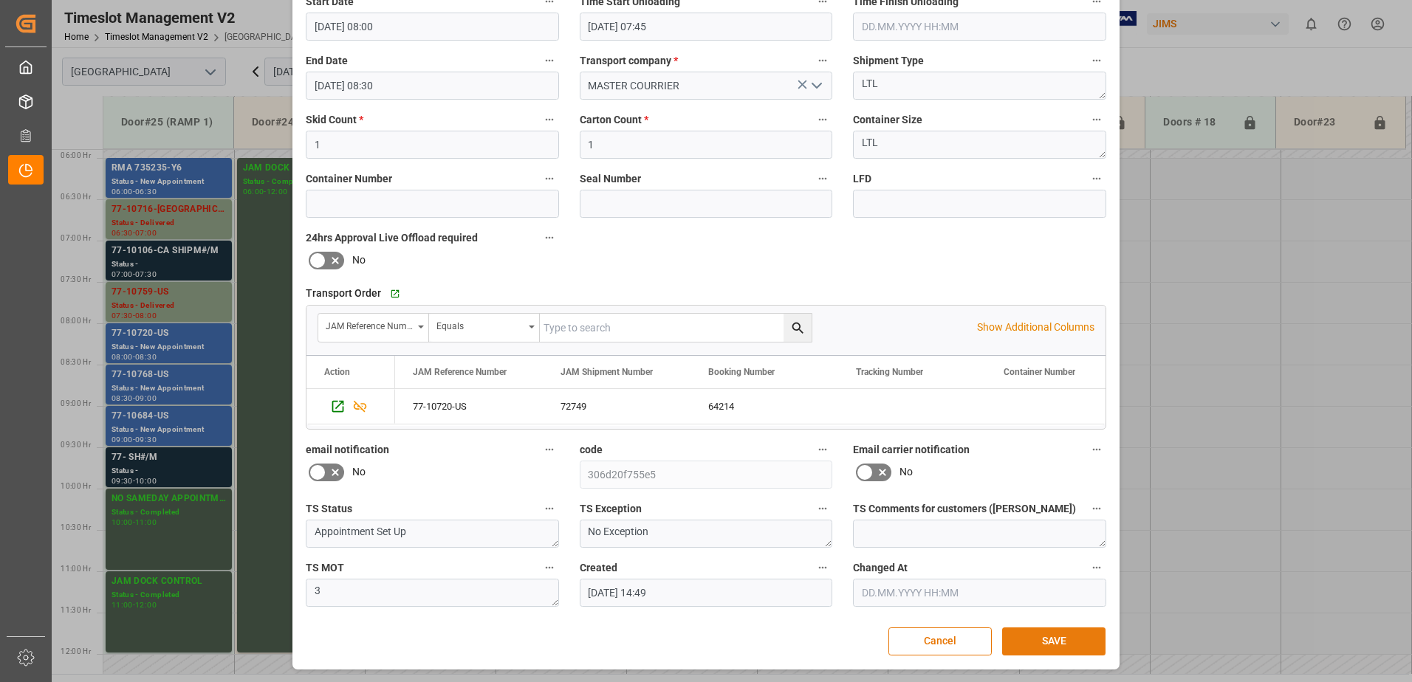
click at [1070, 644] on button "SAVE" at bounding box center [1053, 642] width 103 height 28
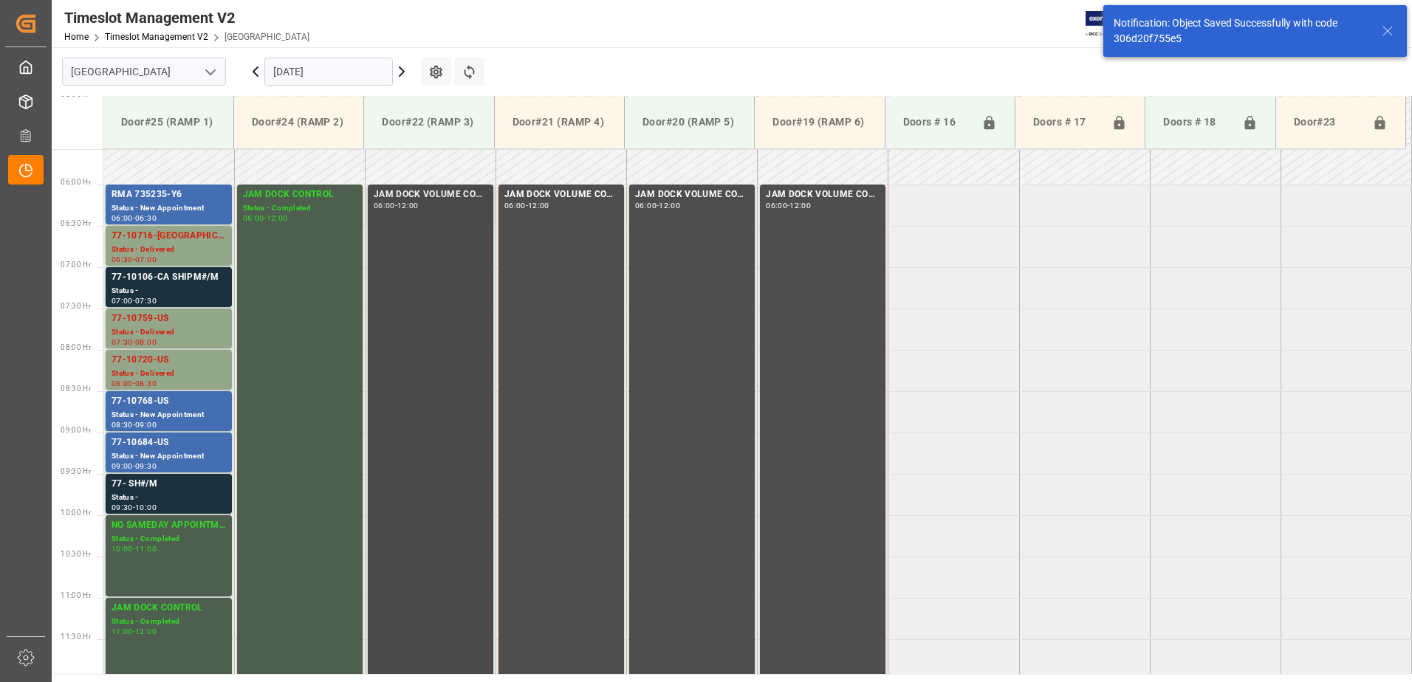
scroll to position [422, 0]
